Goal: Navigation & Orientation: Find specific page/section

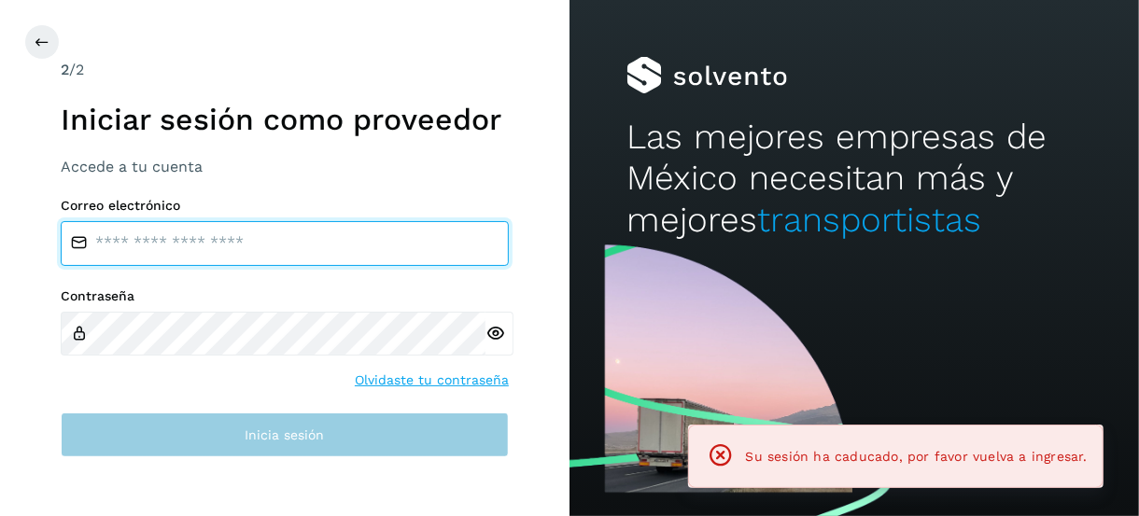
type input "**********"
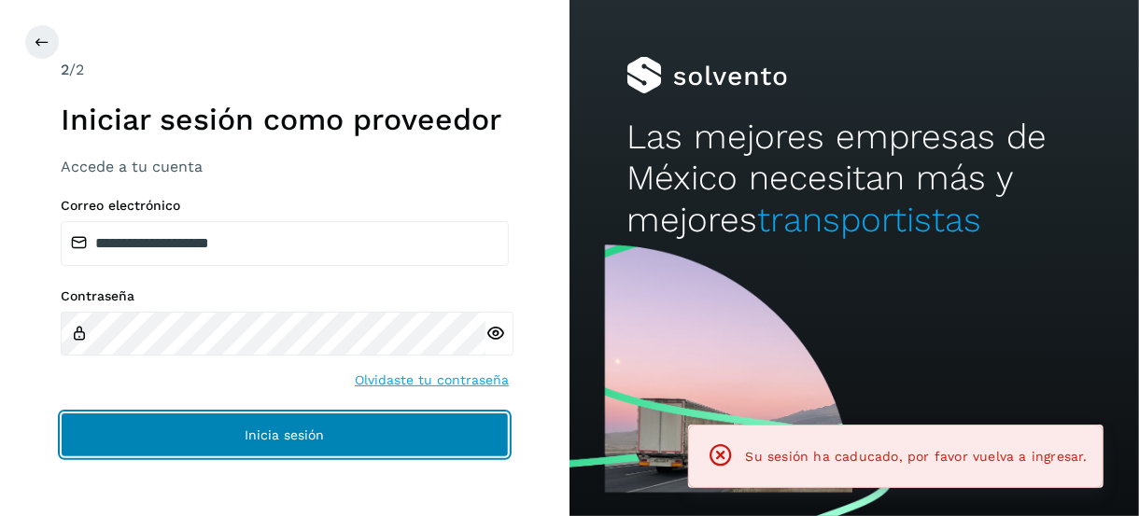
click at [209, 438] on button "Inicia sesión" at bounding box center [285, 435] width 448 height 45
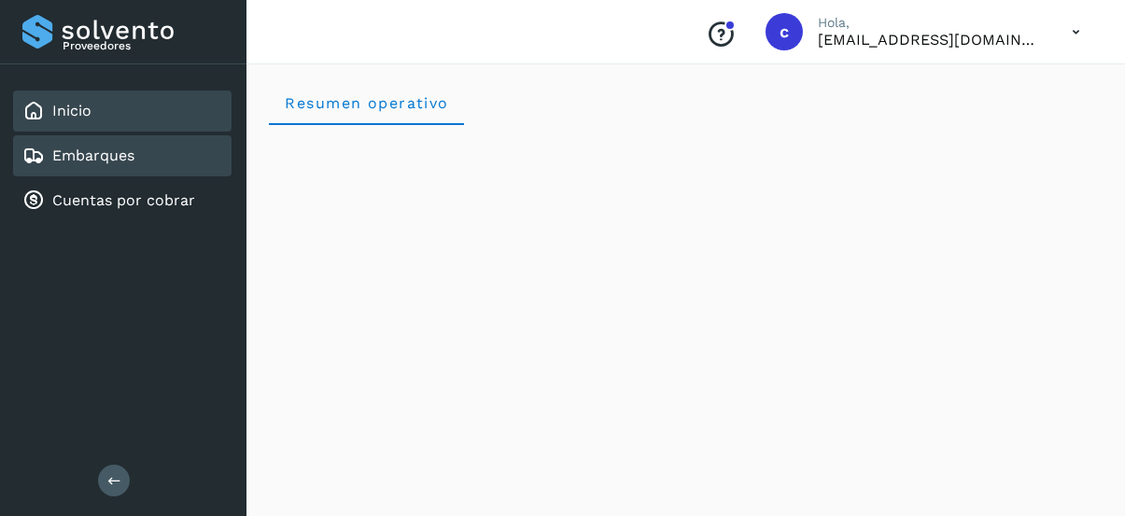
click at [120, 154] on link "Embarques" at bounding box center [93, 156] width 82 height 18
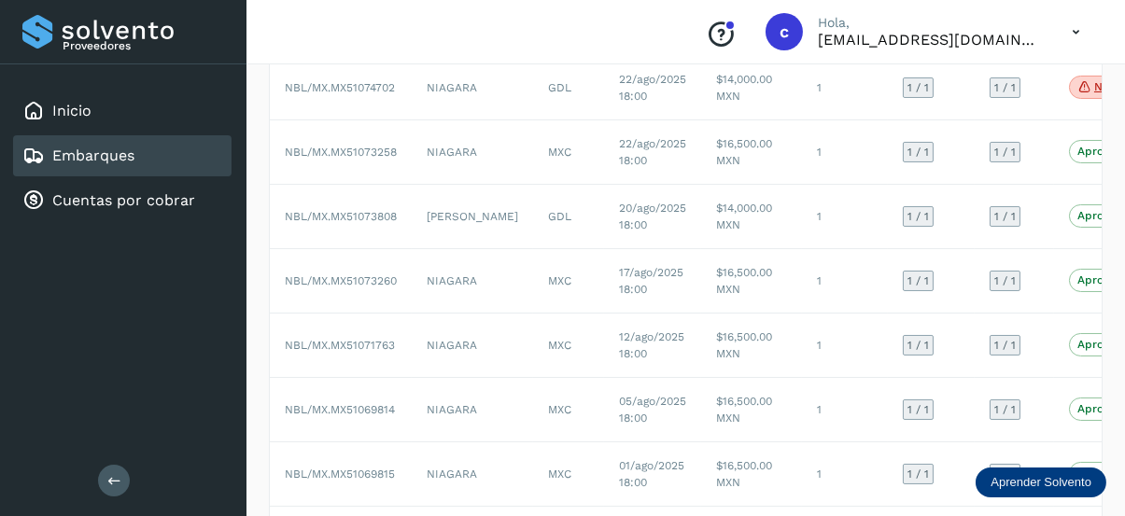
scroll to position [92, 0]
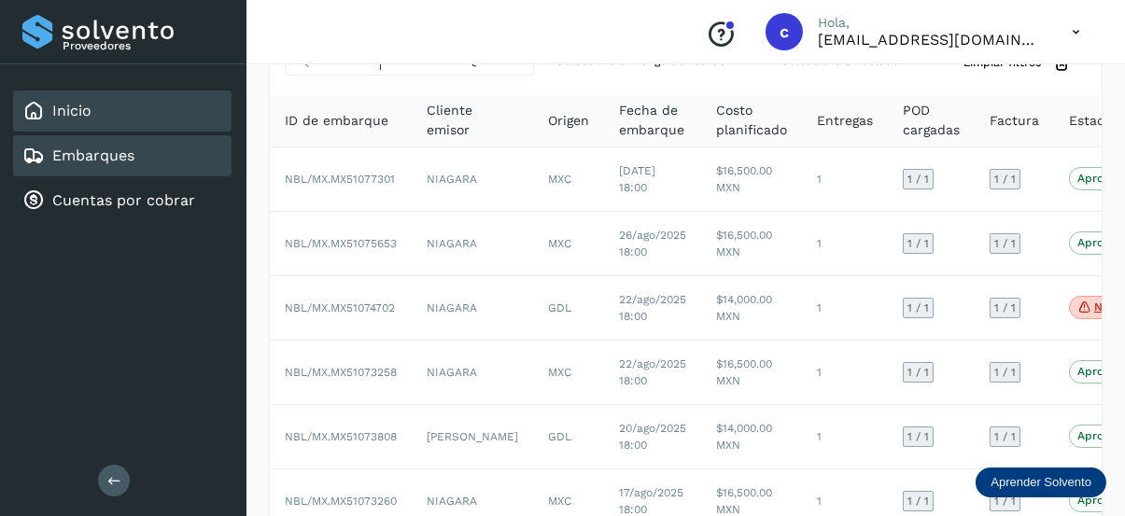
click at [131, 102] on div "Inicio" at bounding box center [122, 111] width 219 height 41
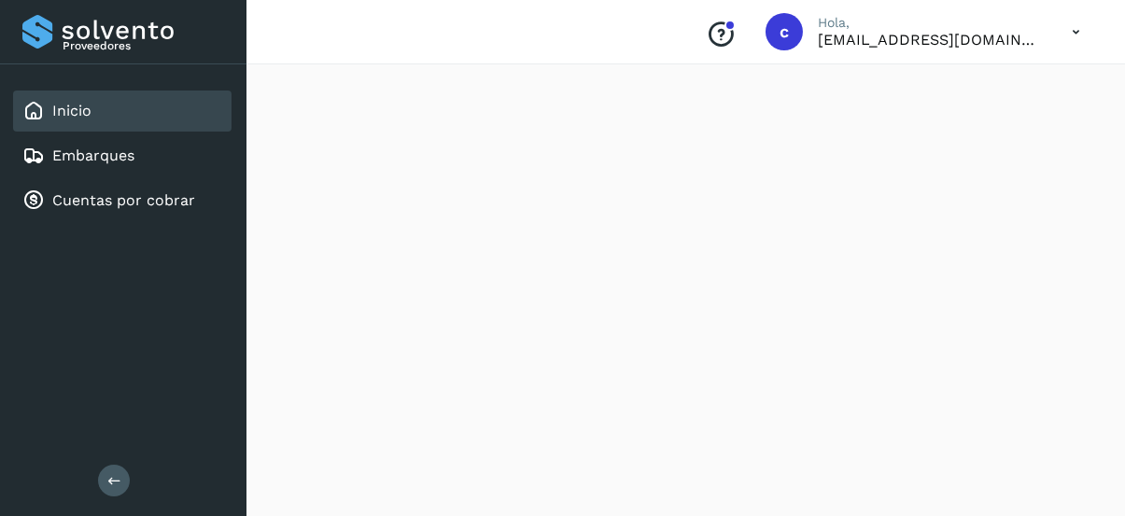
scroll to position [1861, 0]
